Goal: Transaction & Acquisition: Purchase product/service

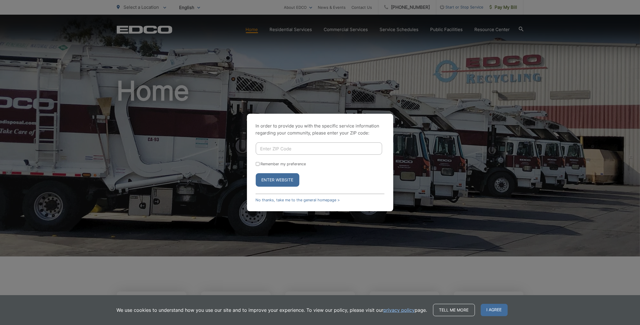
click at [271, 146] on input "Enter ZIP Code" at bounding box center [319, 148] width 126 height 12
type input "92064"
click at [282, 179] on button "Enter Website" at bounding box center [278, 179] width 44 height 13
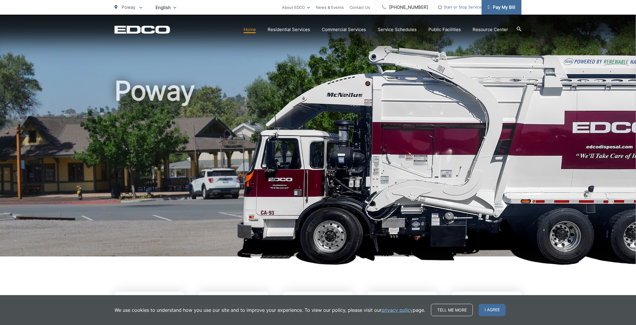
click at [507, 6] on span "Pay My Bill" at bounding box center [501, 7] width 28 height 7
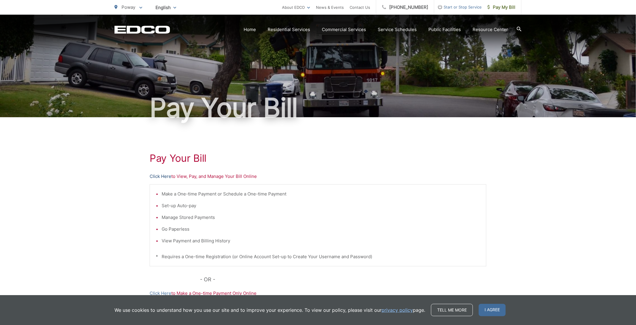
click at [162, 176] on link "Click Here" at bounding box center [161, 176] width 22 height 7
